Goal: Information Seeking & Learning: Learn about a topic

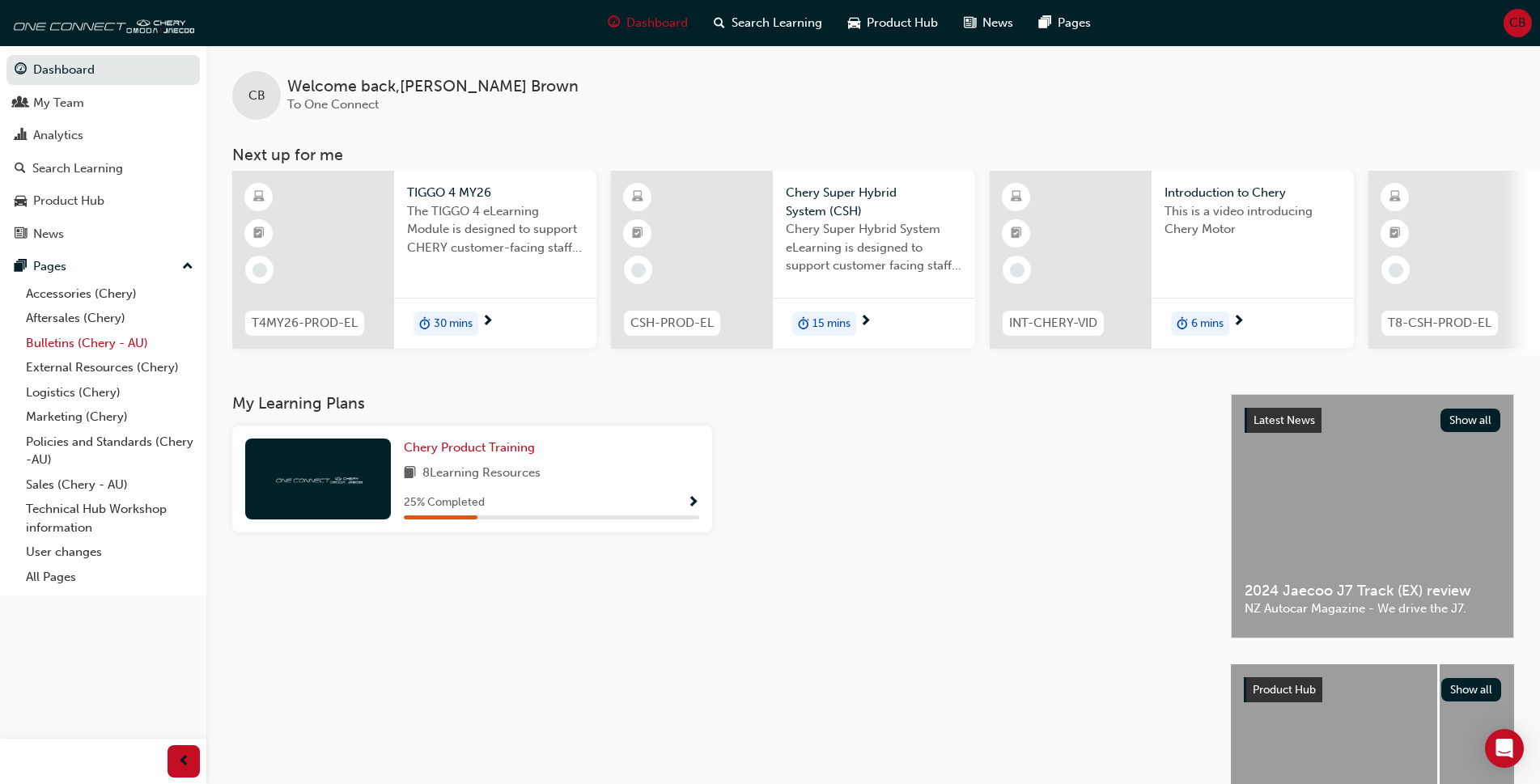
click at [107, 344] on link "Bulletins (Chery - AU)" at bounding box center [109, 343] width 180 height 25
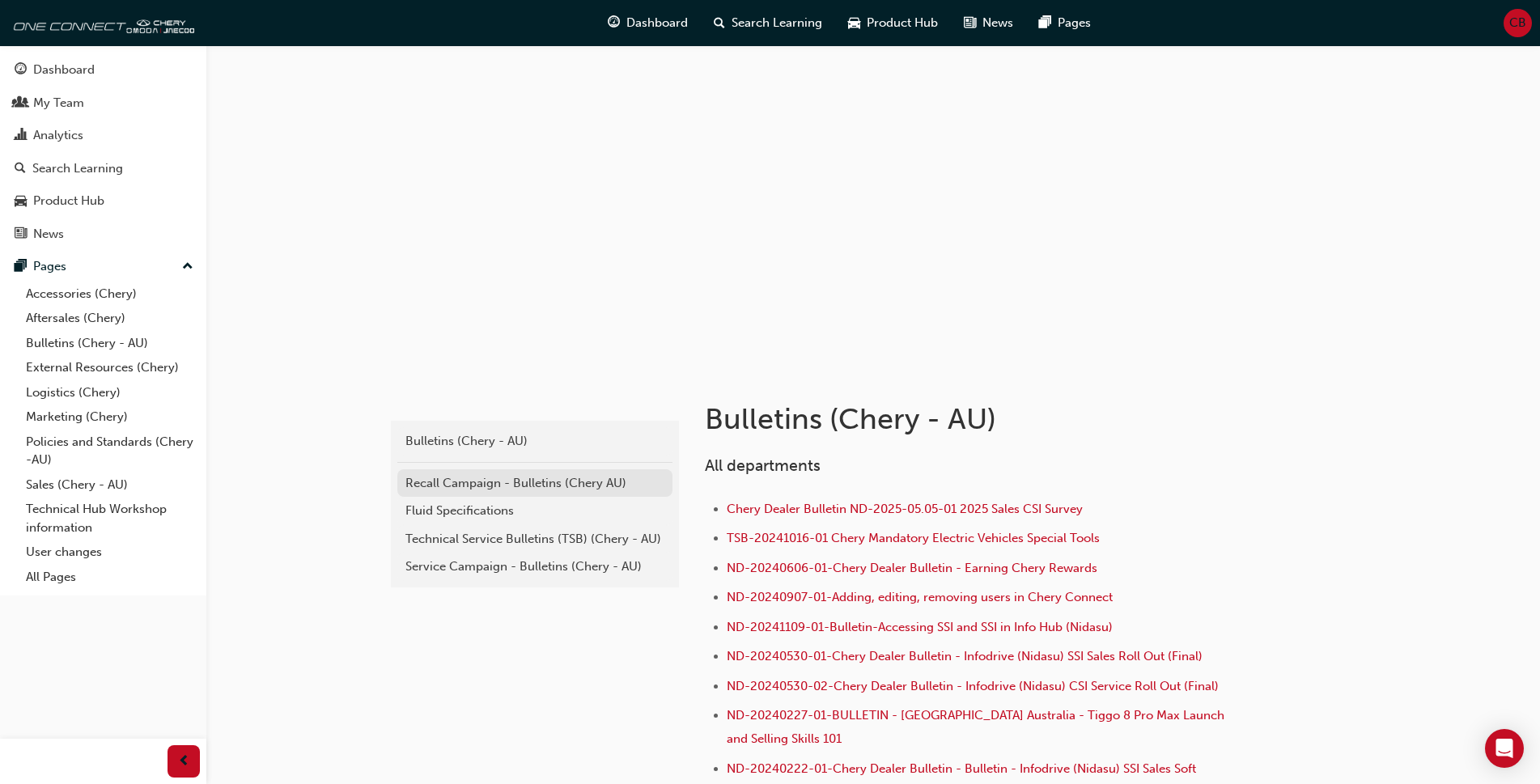
click at [463, 488] on div "Recall Campaign - Bulletins (Chery AU)" at bounding box center [535, 483] width 259 height 19
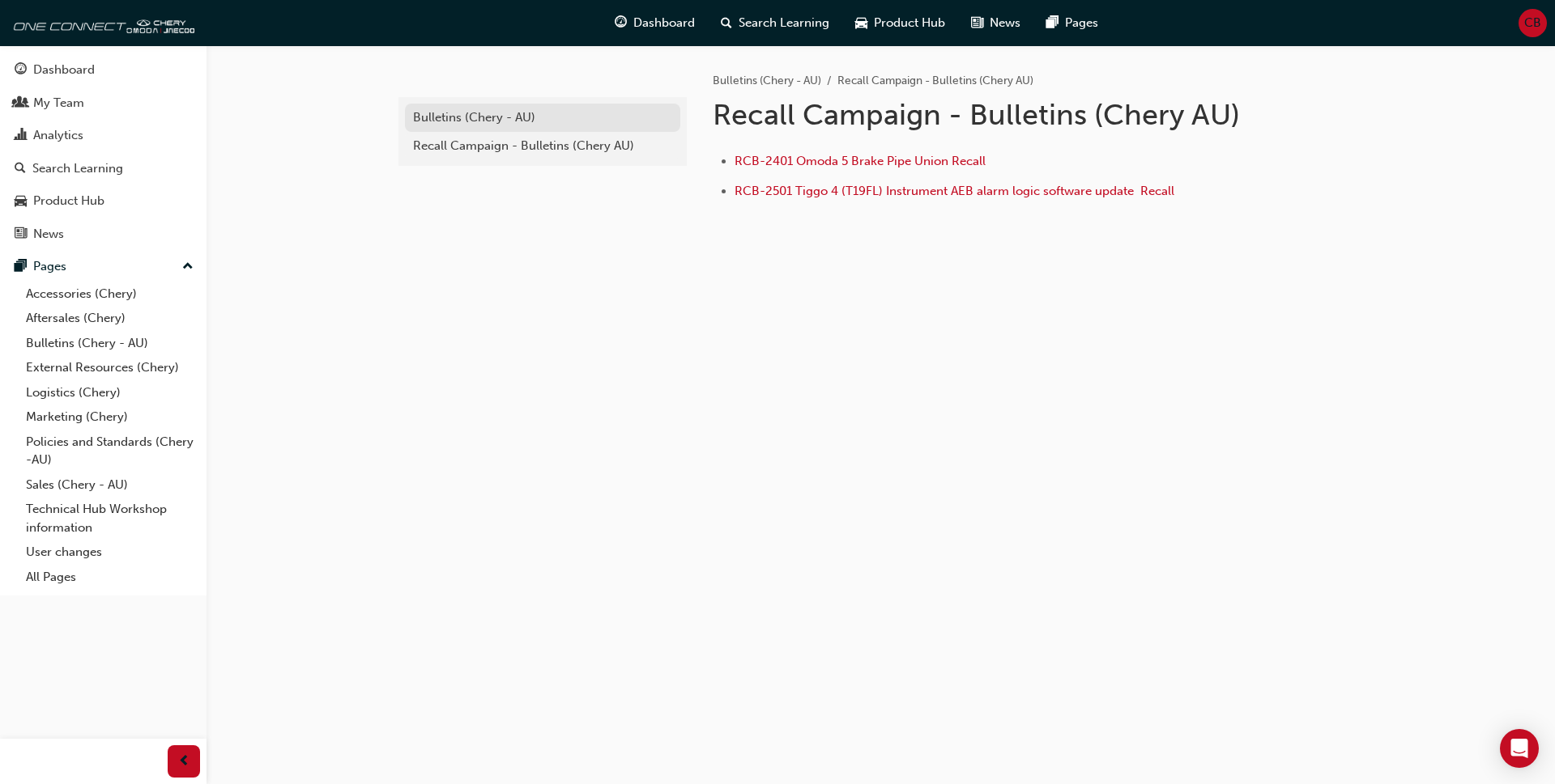
click at [470, 120] on div "Bulletins (Chery - AU)" at bounding box center [542, 117] width 259 height 19
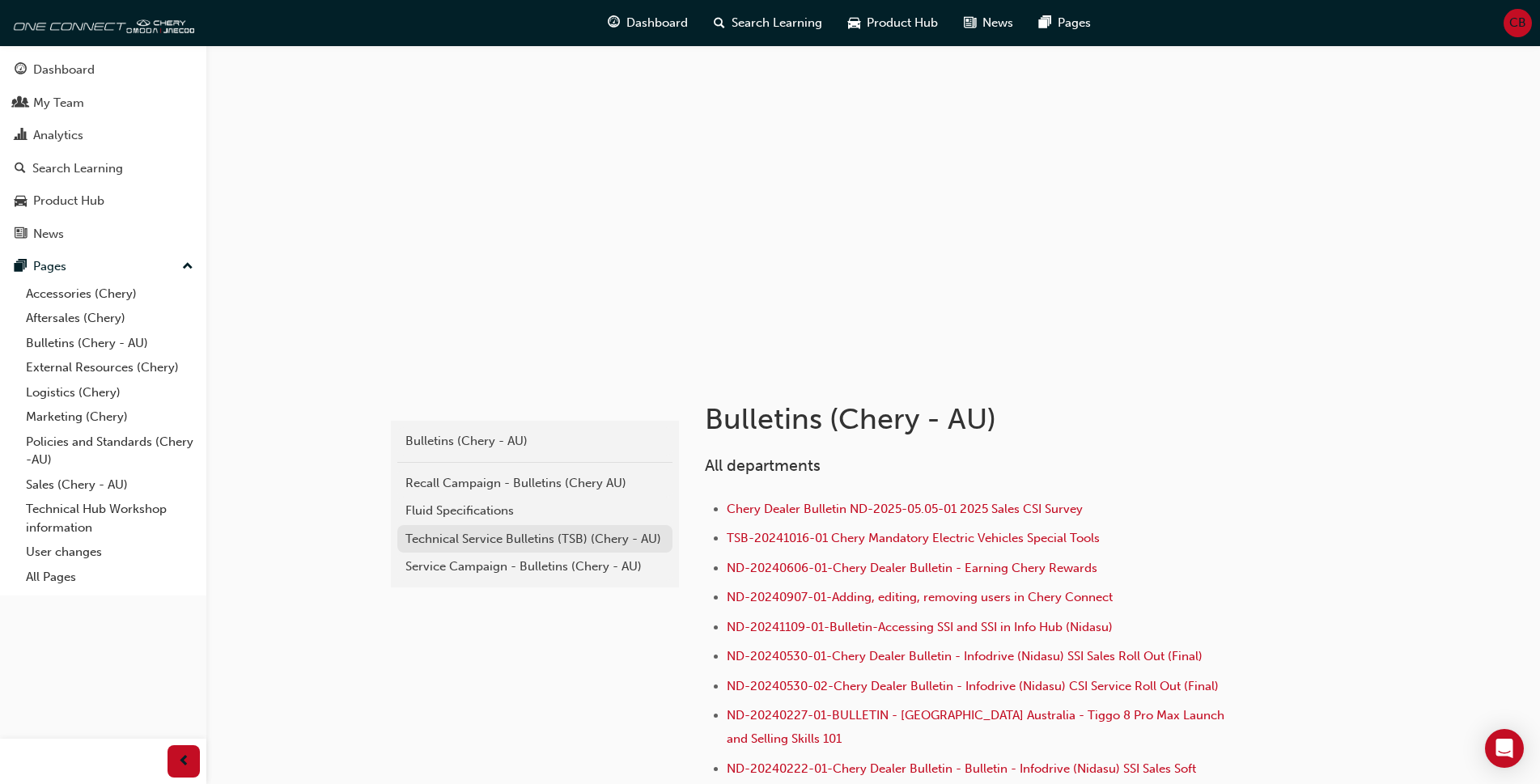
click at [436, 535] on div "Technical Service Bulletins (TSB) (Chery - AU)" at bounding box center [535, 539] width 259 height 19
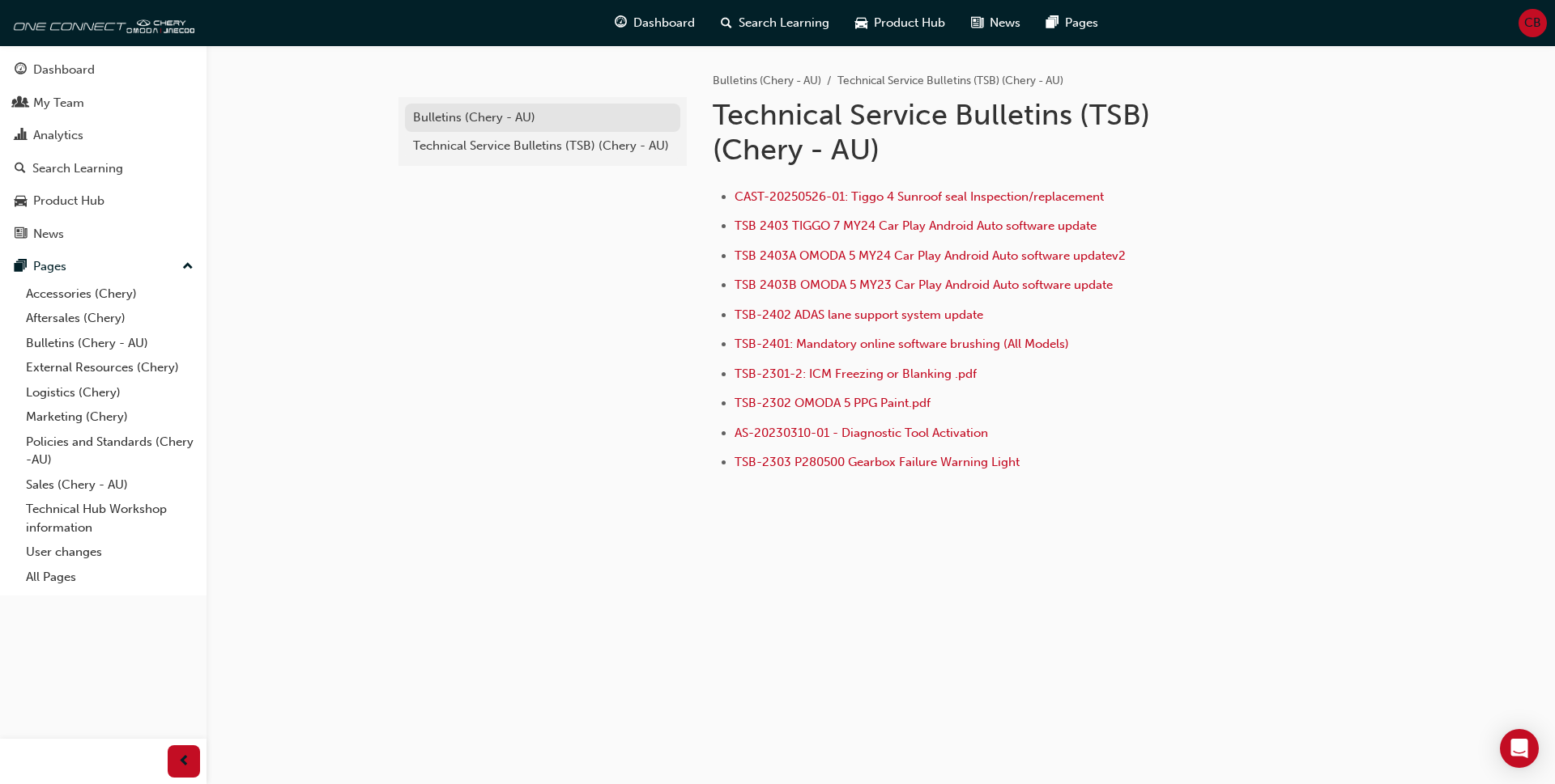
click at [480, 126] on div "Bulletins (Chery - AU)" at bounding box center [542, 117] width 259 height 19
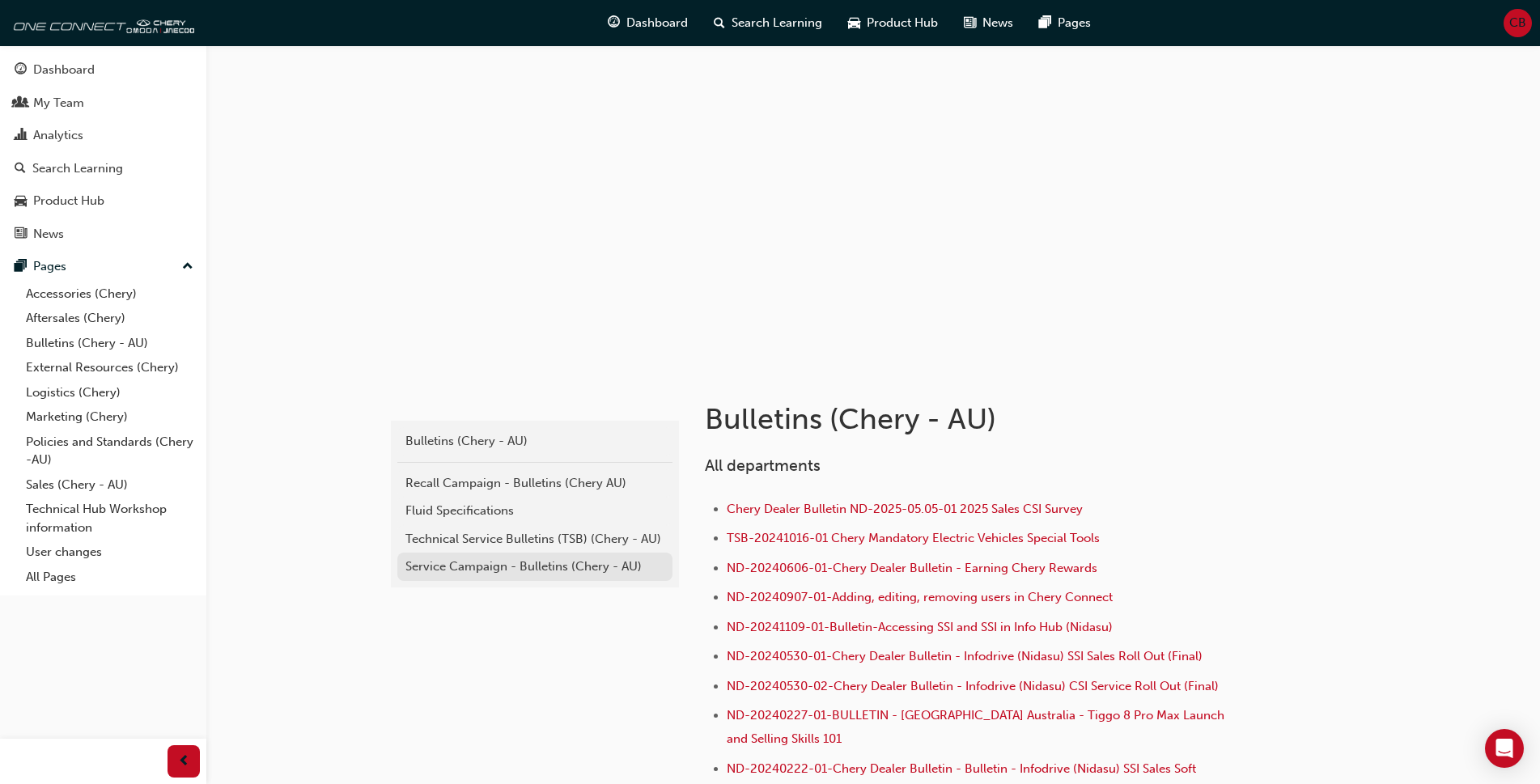
click at [485, 573] on div "Service Campaign - Bulletins (Chery - AU)" at bounding box center [535, 567] width 259 height 19
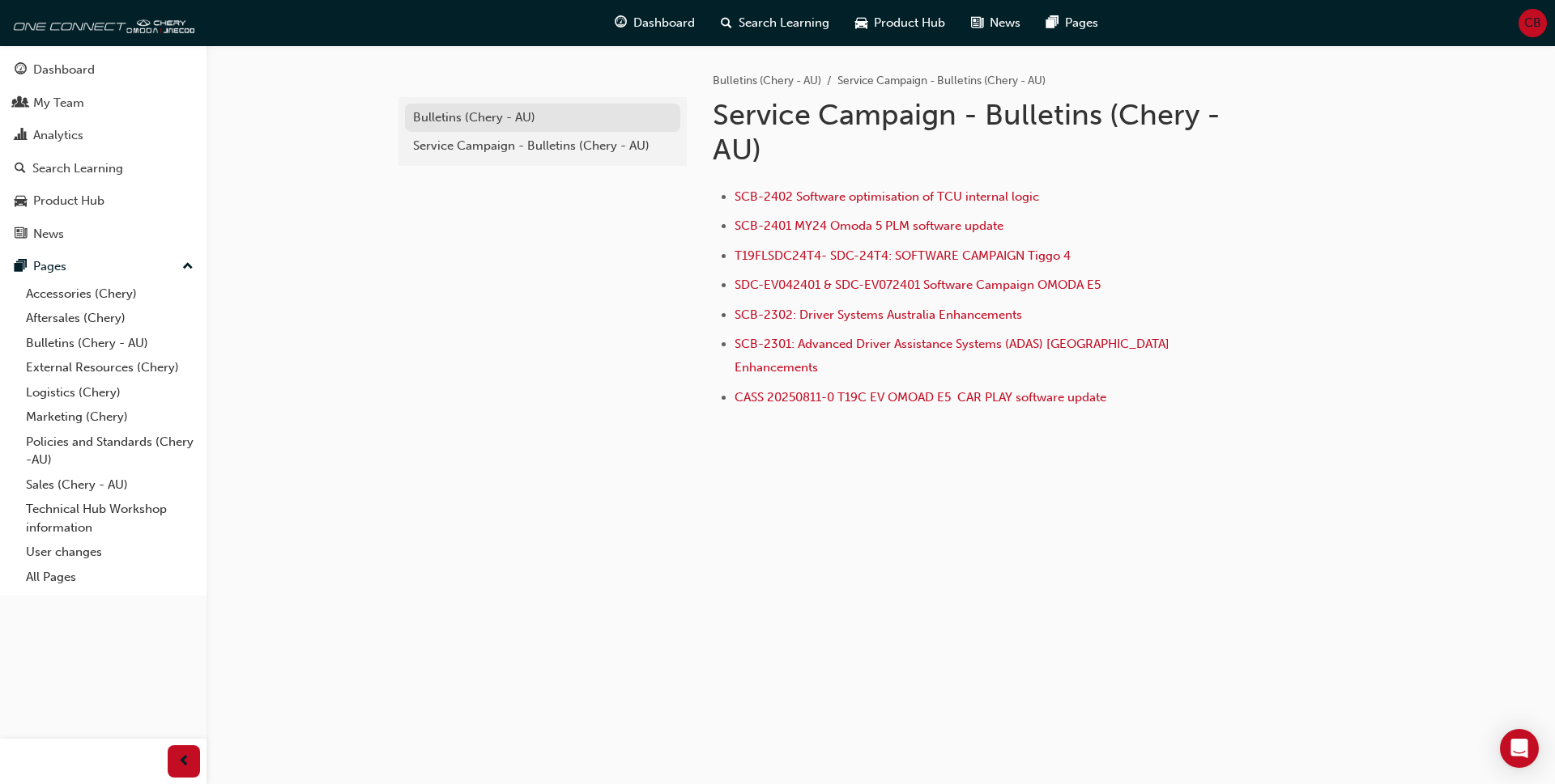
click at [473, 109] on div "Bulletins (Chery - AU)" at bounding box center [542, 117] width 259 height 19
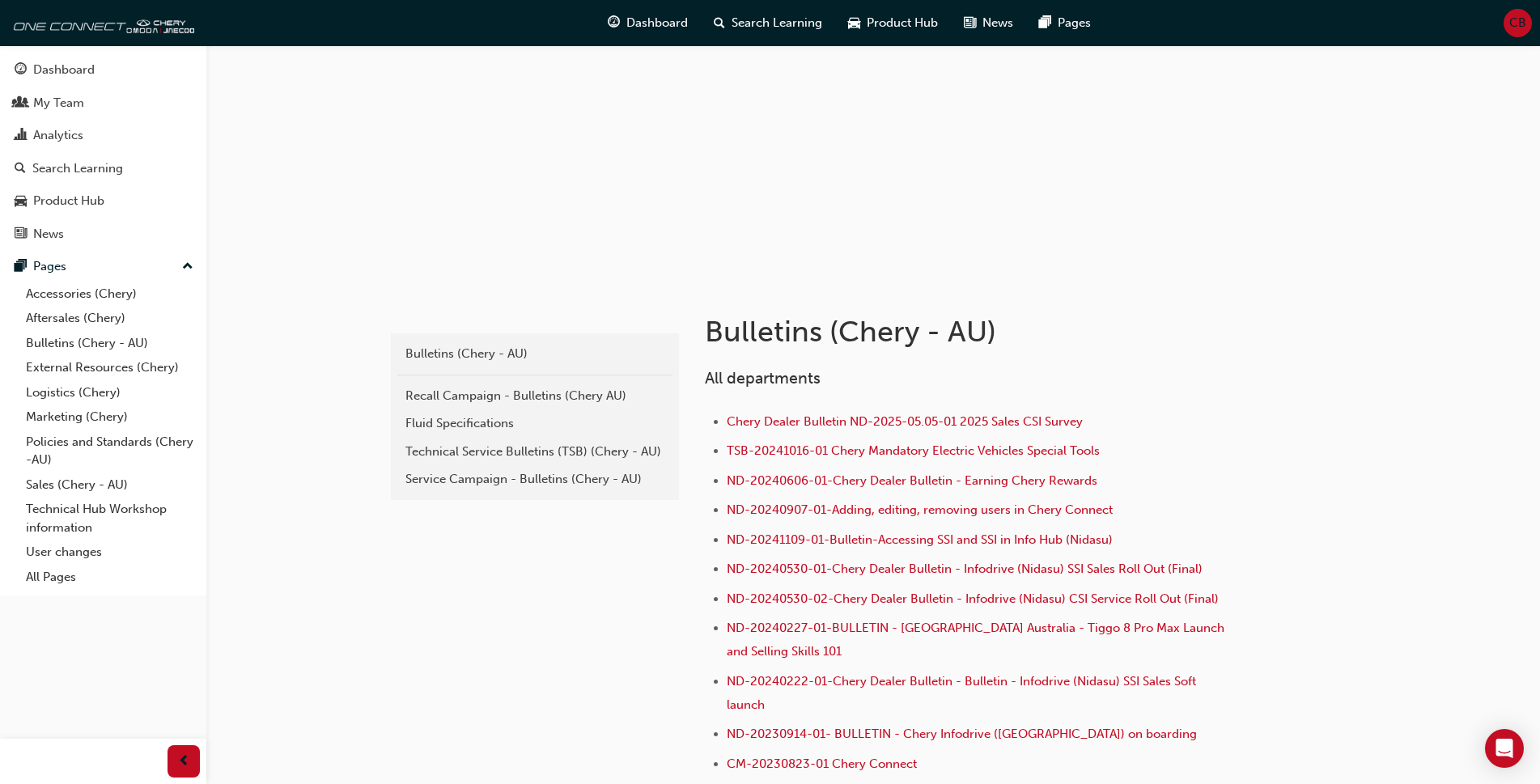
scroll to position [81, 0]
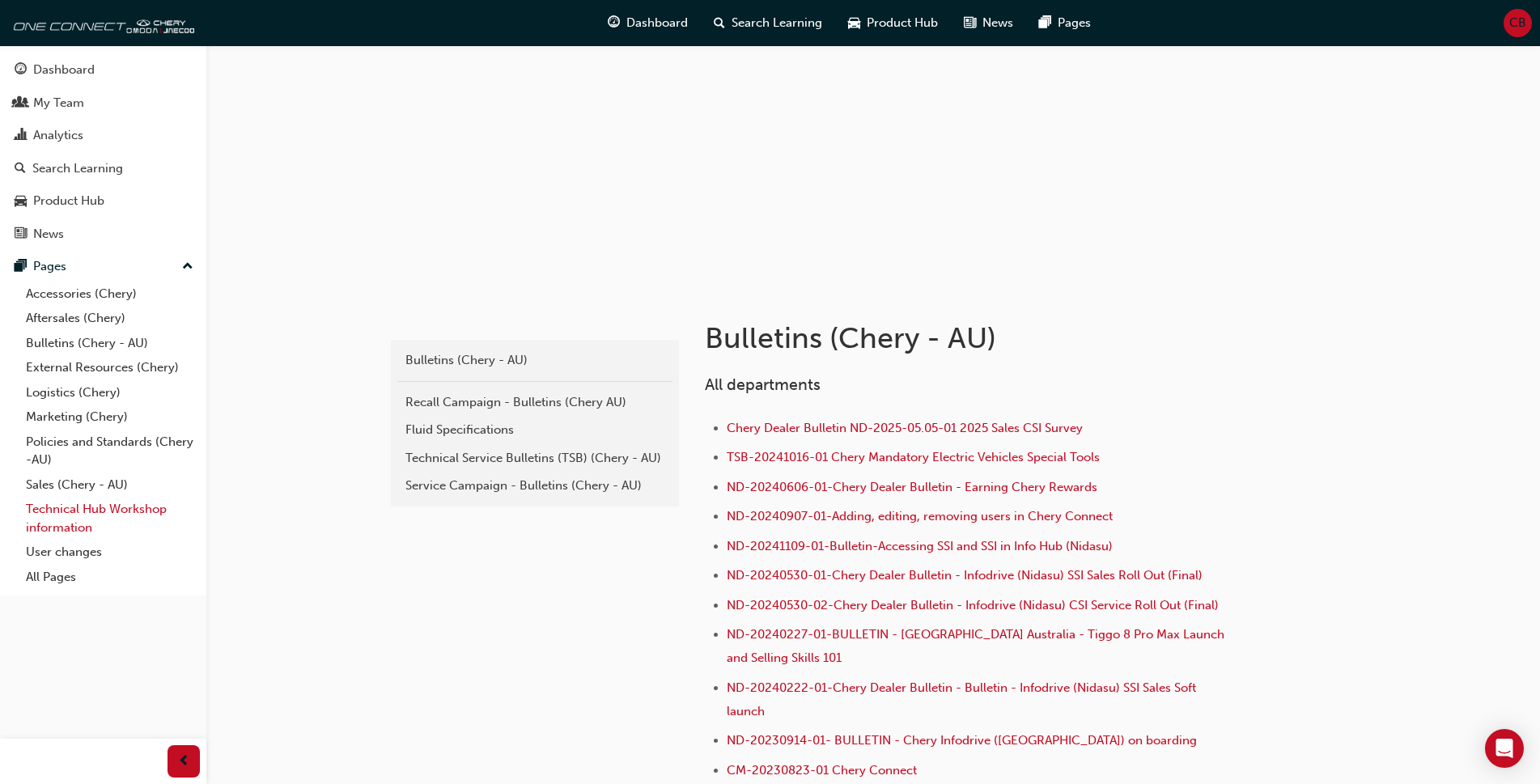
click at [101, 511] on link "Technical Hub Workshop information" at bounding box center [109, 519] width 180 height 43
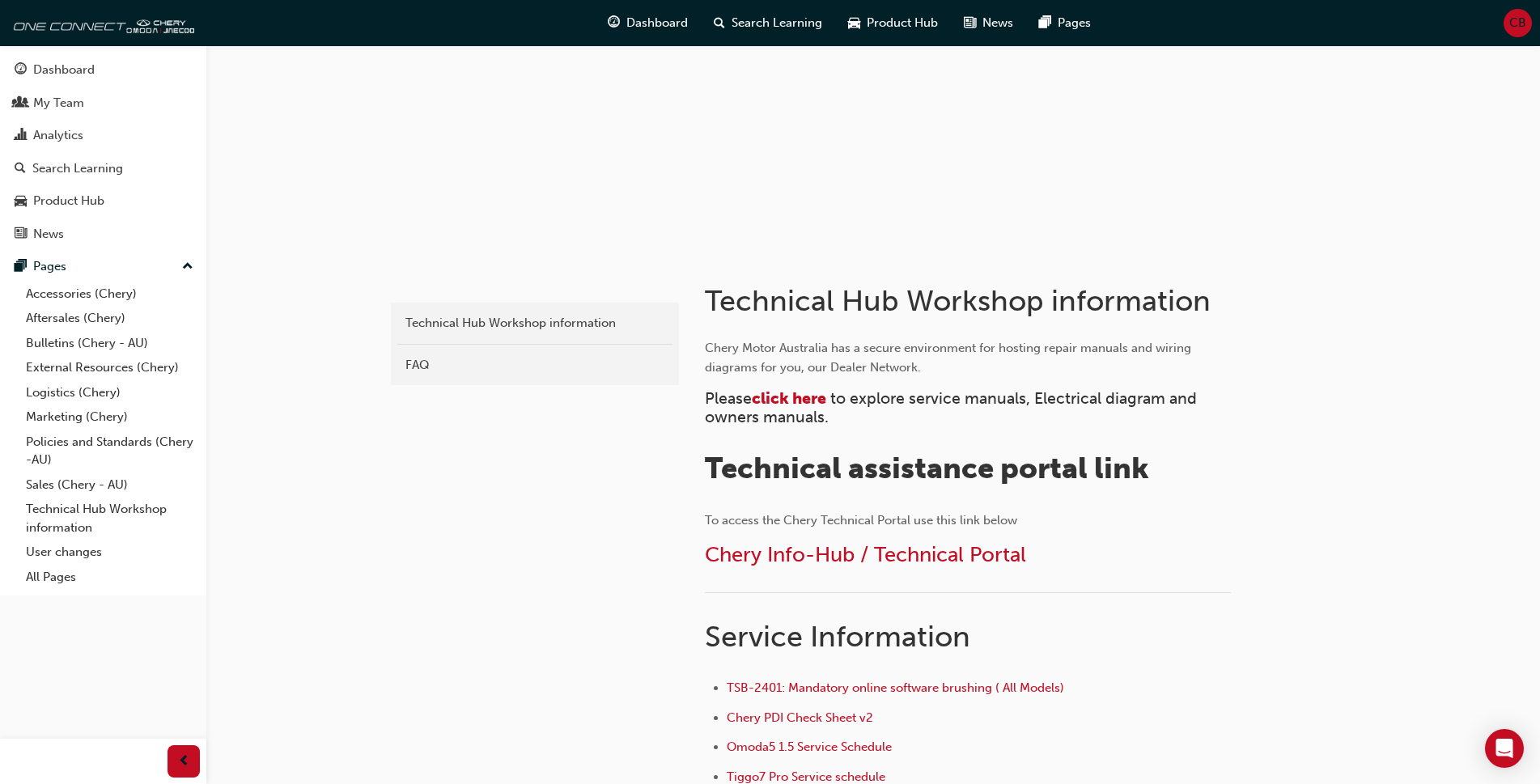
scroll to position [162, 0]
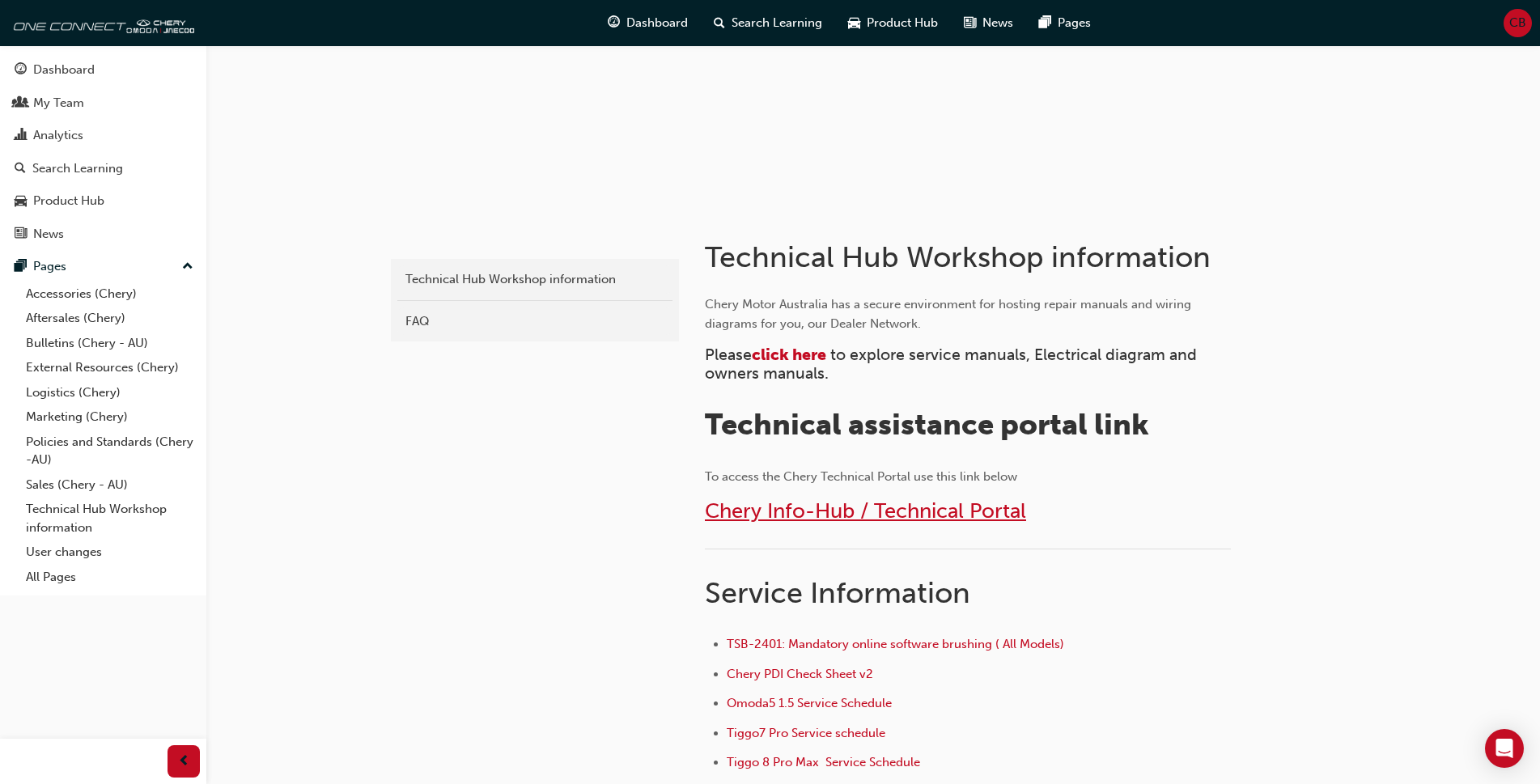
click at [777, 510] on span "Chery Info-Hub / Technical Portal" at bounding box center [866, 511] width 322 height 25
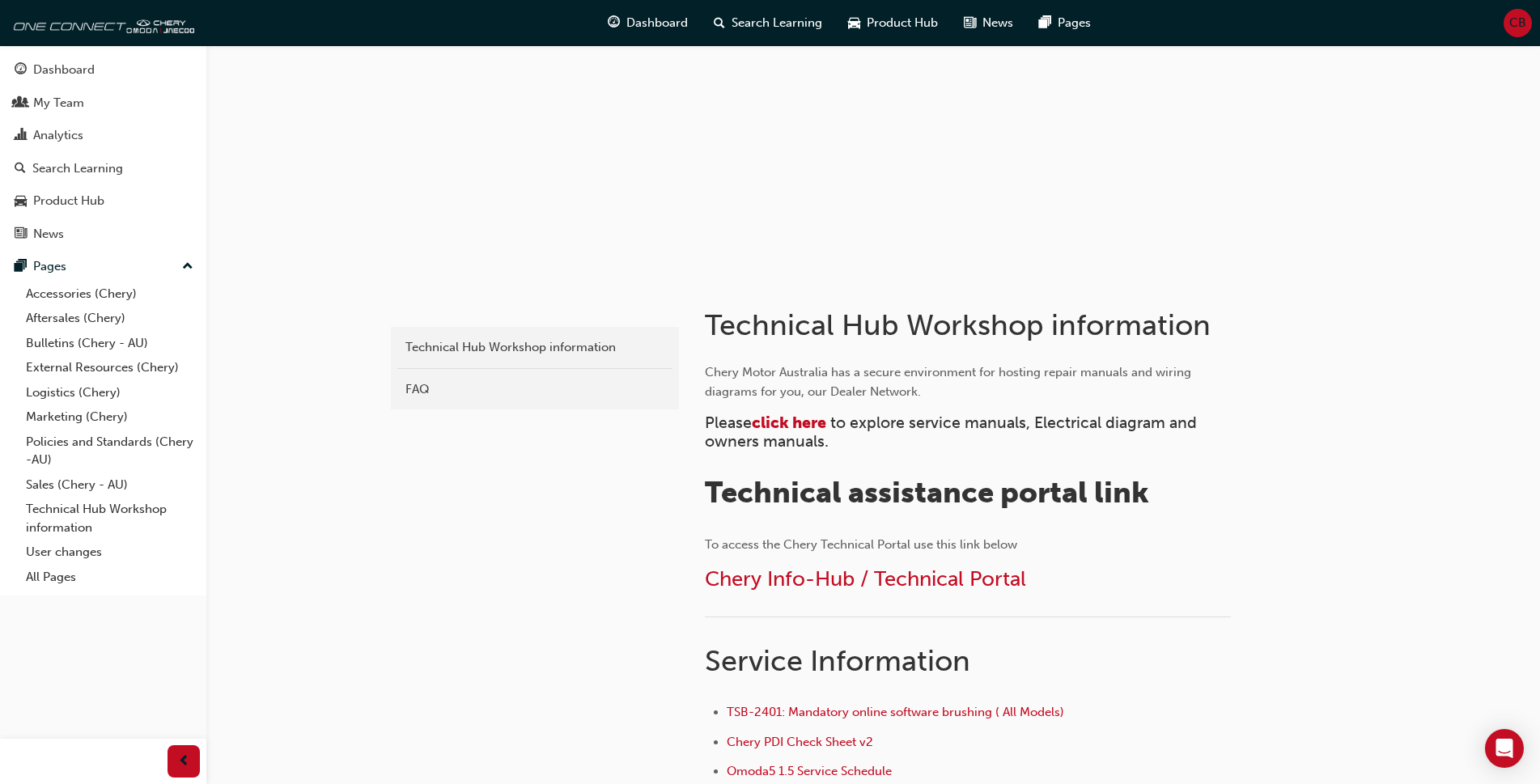
scroll to position [162, 0]
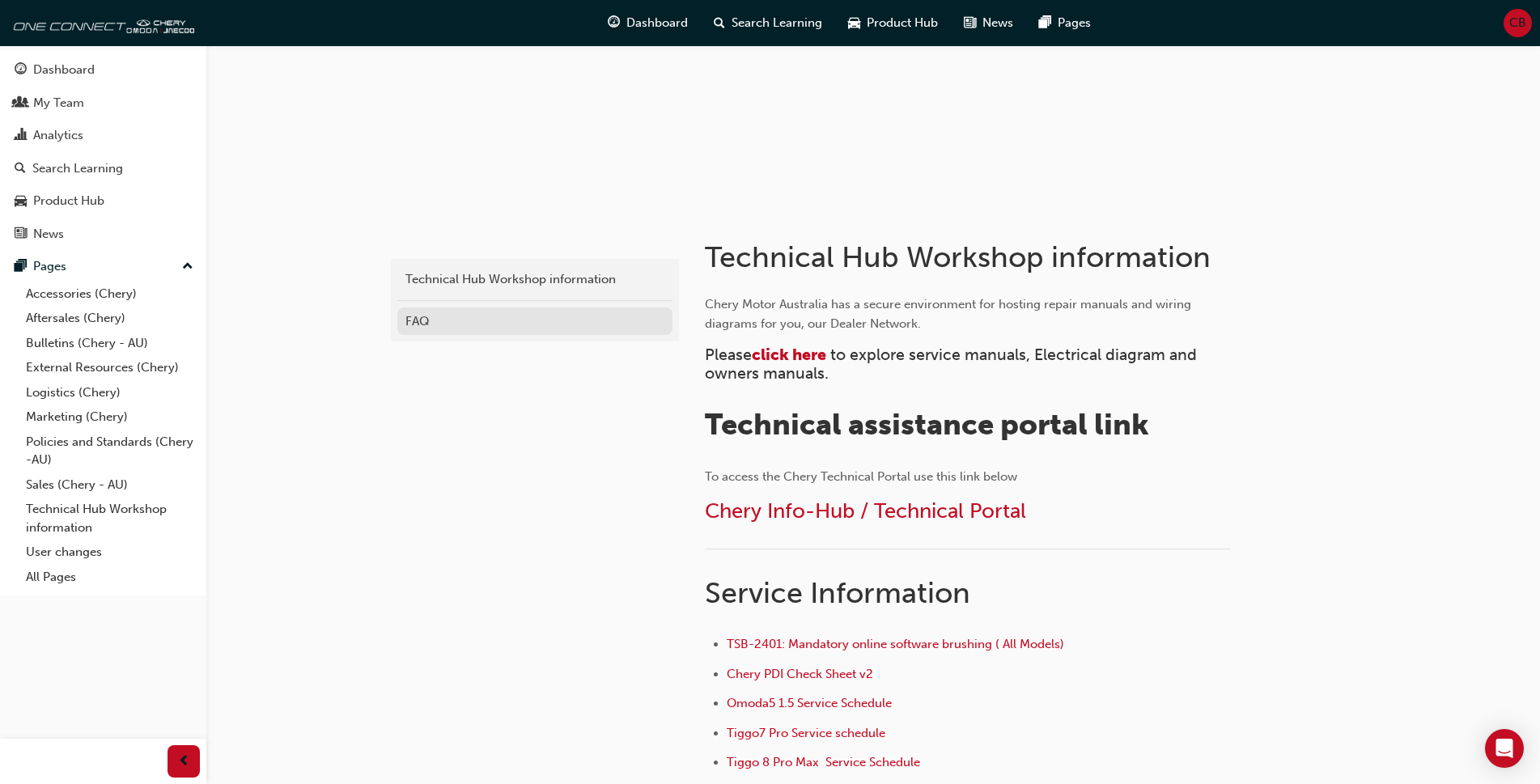
click at [455, 315] on div "FAQ" at bounding box center [535, 321] width 259 height 19
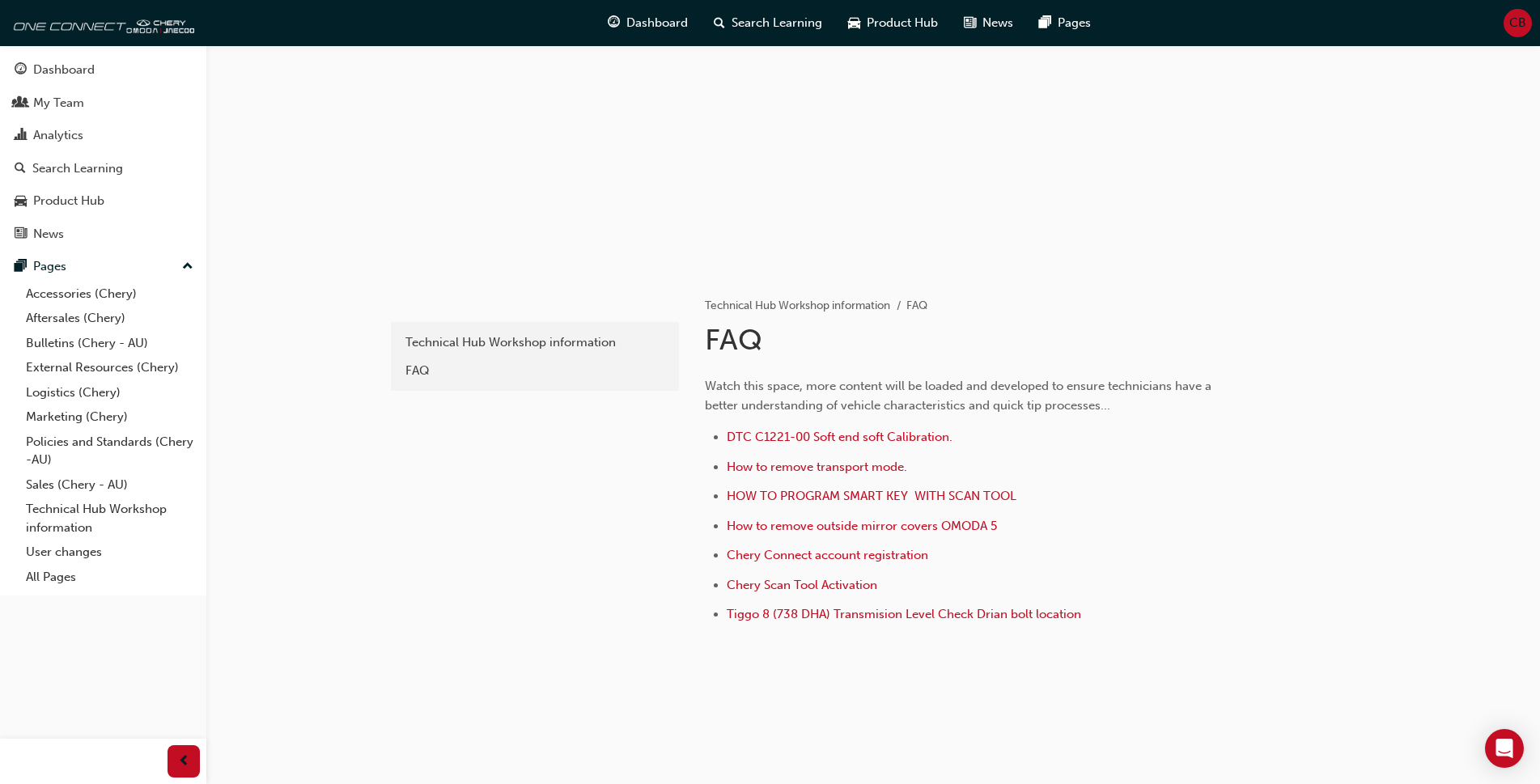
scroll to position [18, 0]
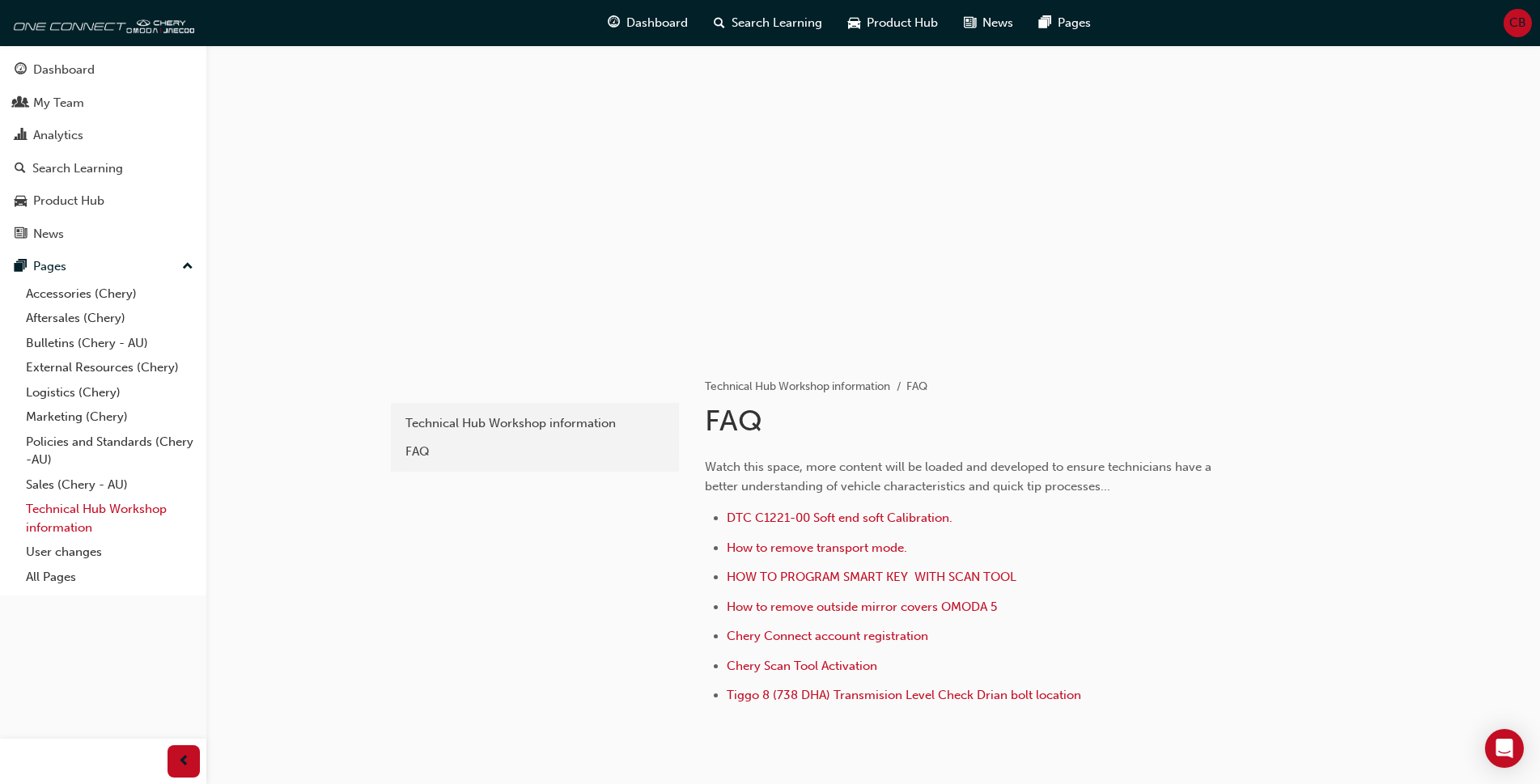
click at [102, 515] on link "Technical Hub Workshop information" at bounding box center [109, 519] width 180 height 43
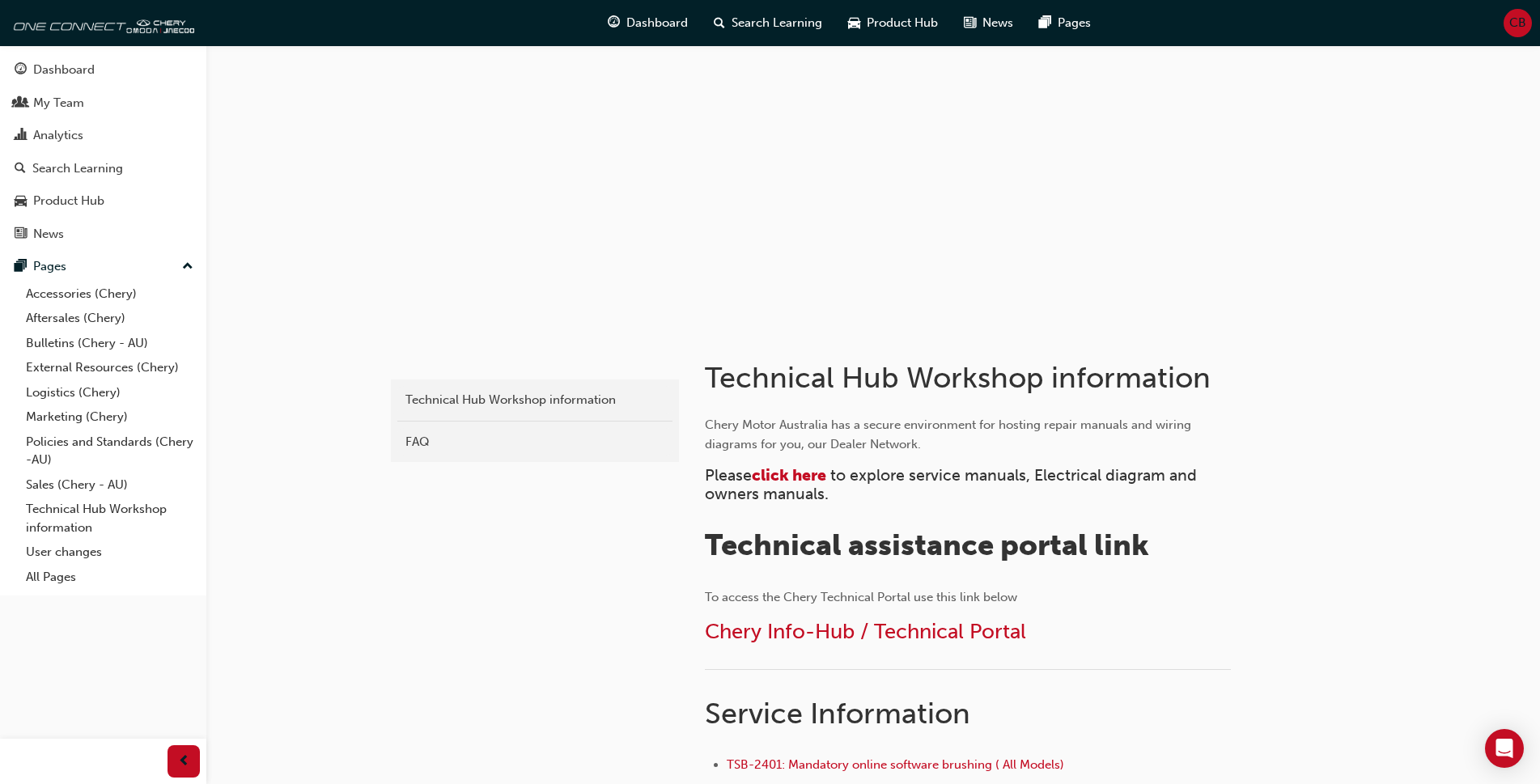
scroll to position [81, 0]
